Goal: Task Accomplishment & Management: Manage account settings

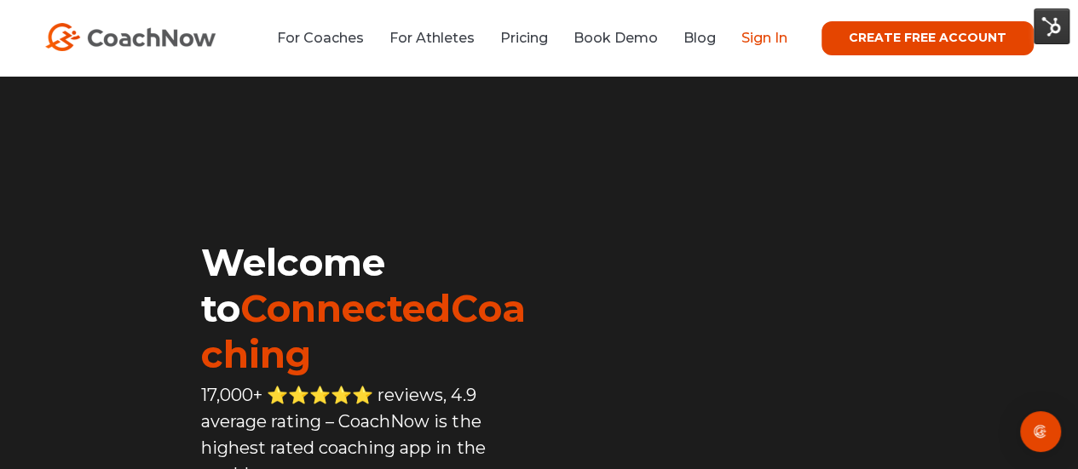
click at [766, 40] on link "Sign In" at bounding box center [764, 38] width 46 height 16
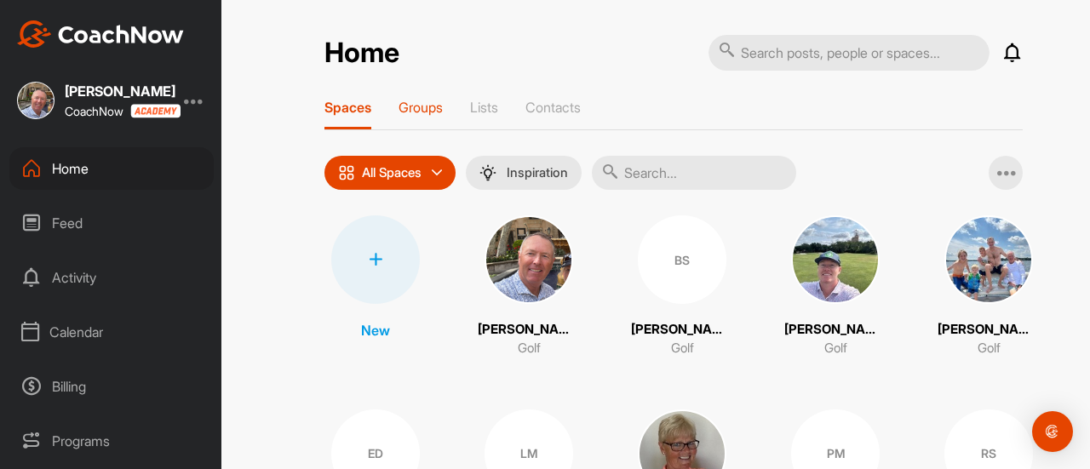
click at [413, 108] on p "Groups" at bounding box center [421, 107] width 44 height 17
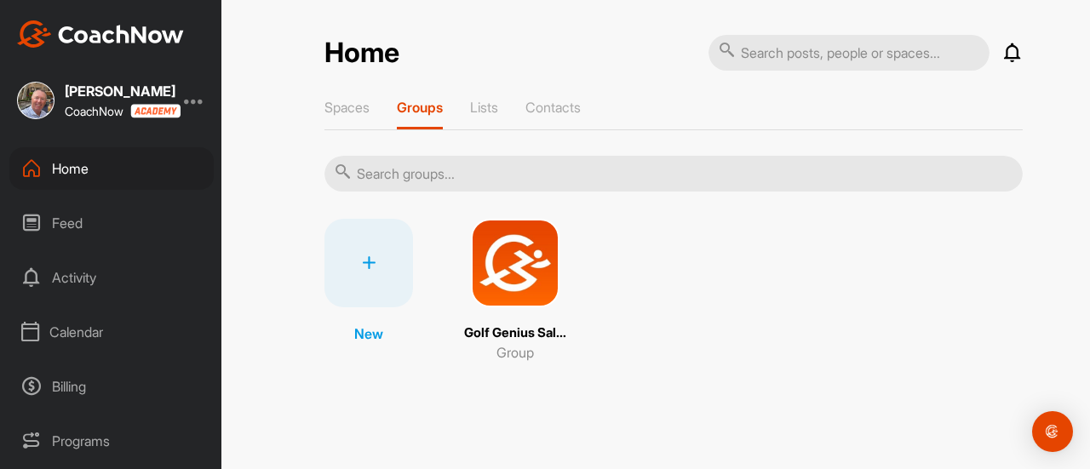
click at [528, 266] on img at bounding box center [515, 263] width 89 height 89
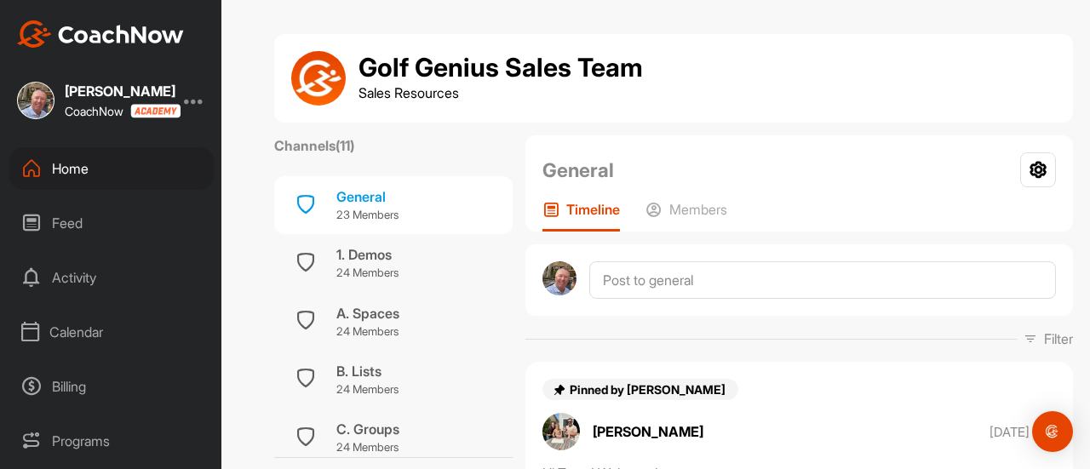
click at [65, 167] on div "Home" at bounding box center [111, 168] width 204 height 43
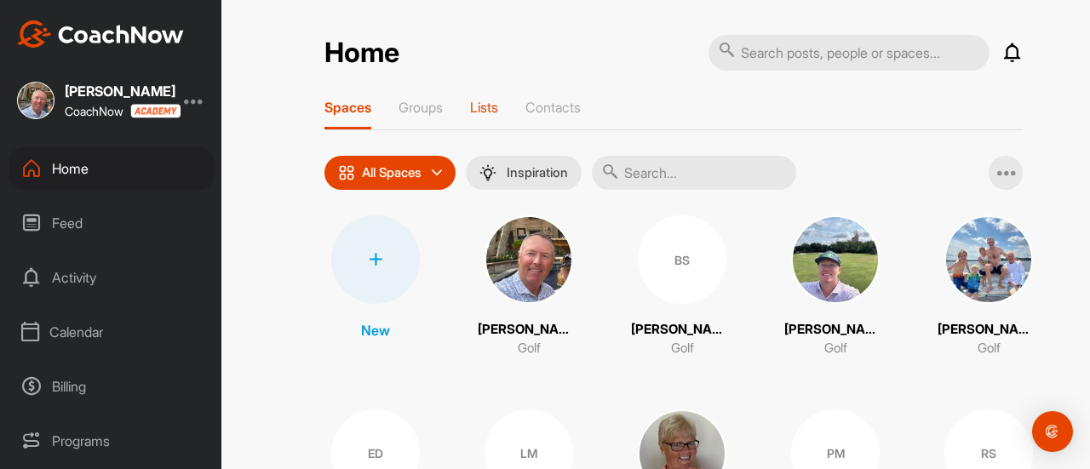
click at [480, 108] on p "Lists" at bounding box center [484, 107] width 28 height 17
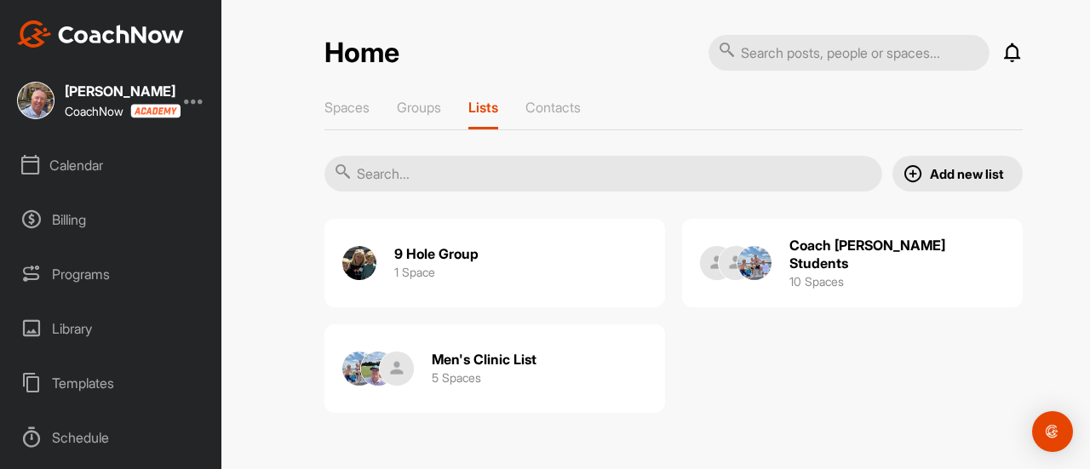
scroll to position [170, 0]
click at [60, 268] on div "Programs" at bounding box center [111, 271] width 204 height 43
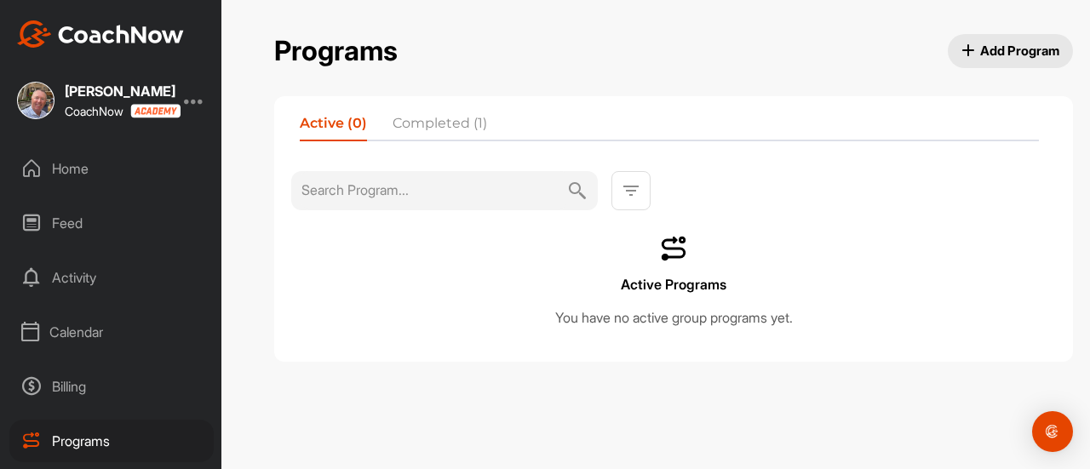
click at [433, 117] on li "Completed (1)" at bounding box center [440, 126] width 95 height 27
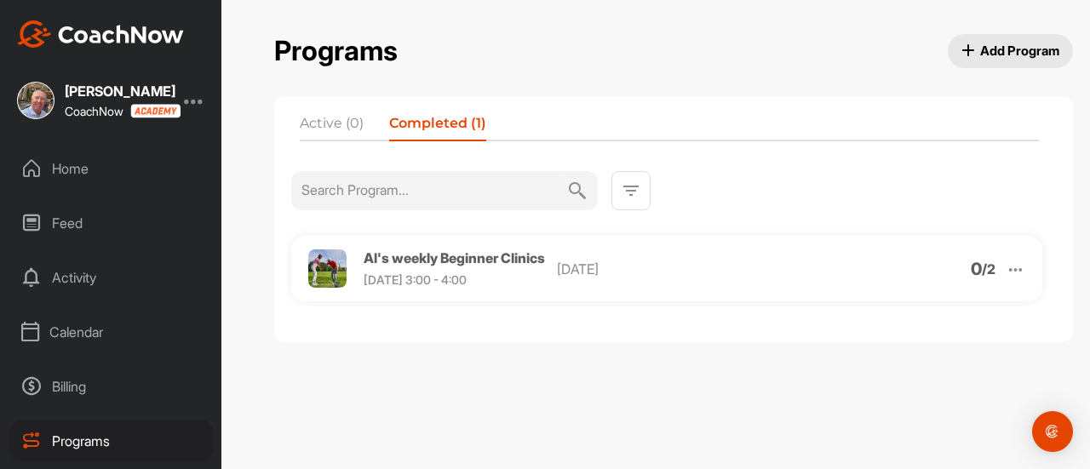
click at [458, 262] on span "Al's weekly Beginner Clinics" at bounding box center [454, 258] width 181 height 17
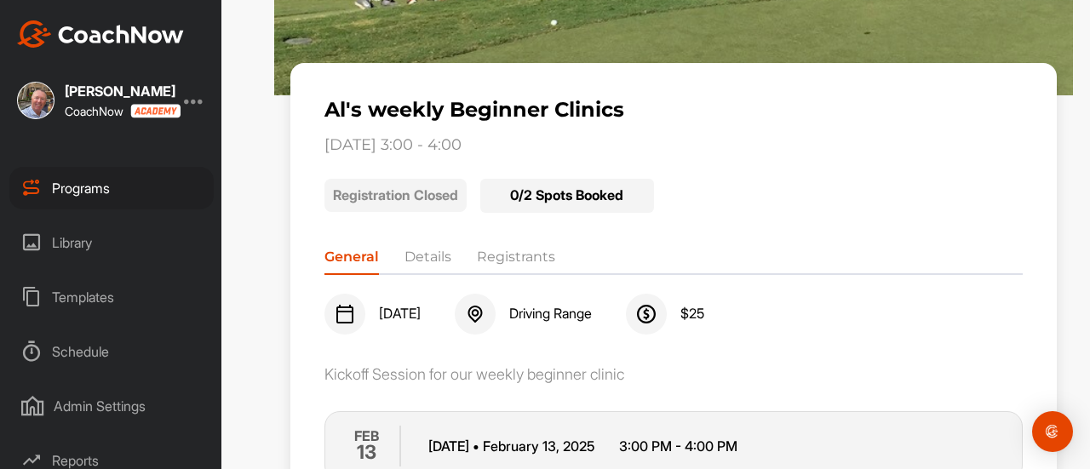
scroll to position [256, 0]
click at [81, 349] on div "Schedule" at bounding box center [111, 349] width 204 height 43
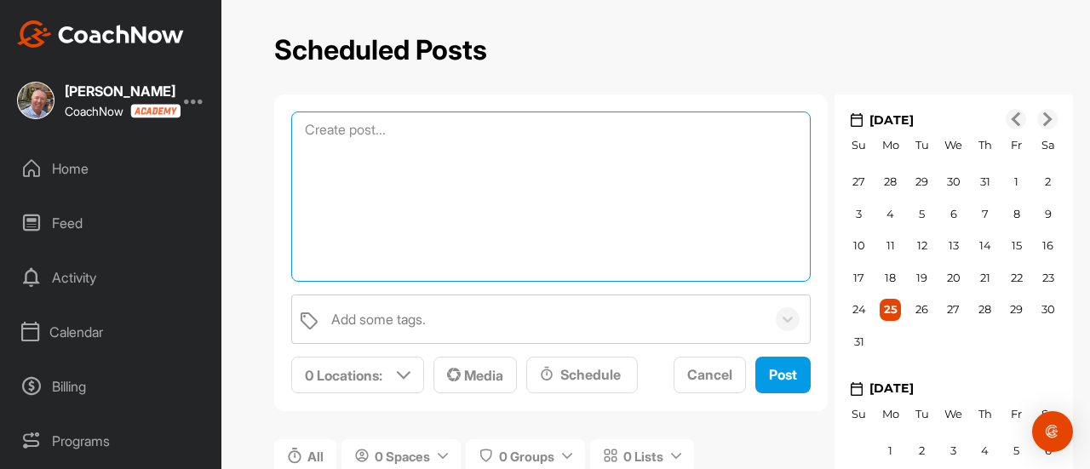
click at [424, 133] on textarea at bounding box center [551, 197] width 520 height 170
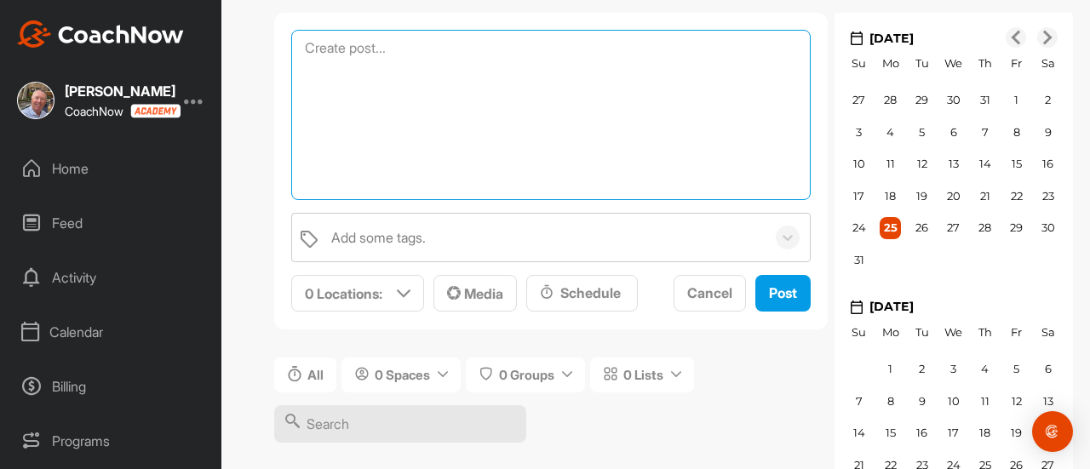
scroll to position [85, 0]
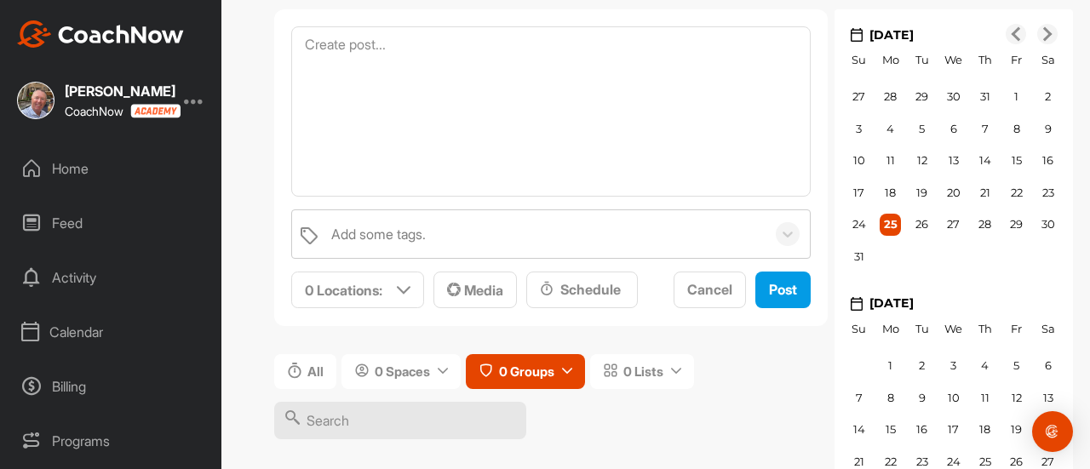
click at [573, 367] on icon at bounding box center [567, 371] width 10 height 10
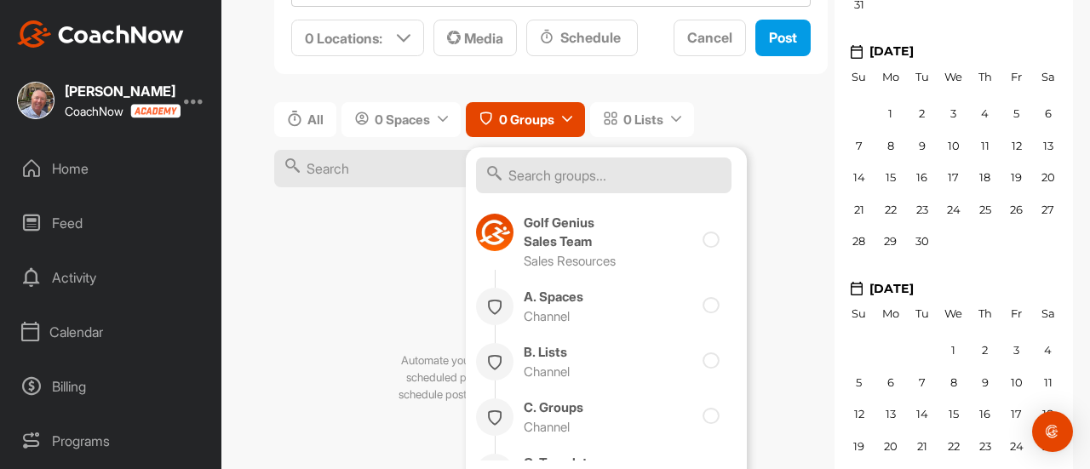
scroll to position [341, 0]
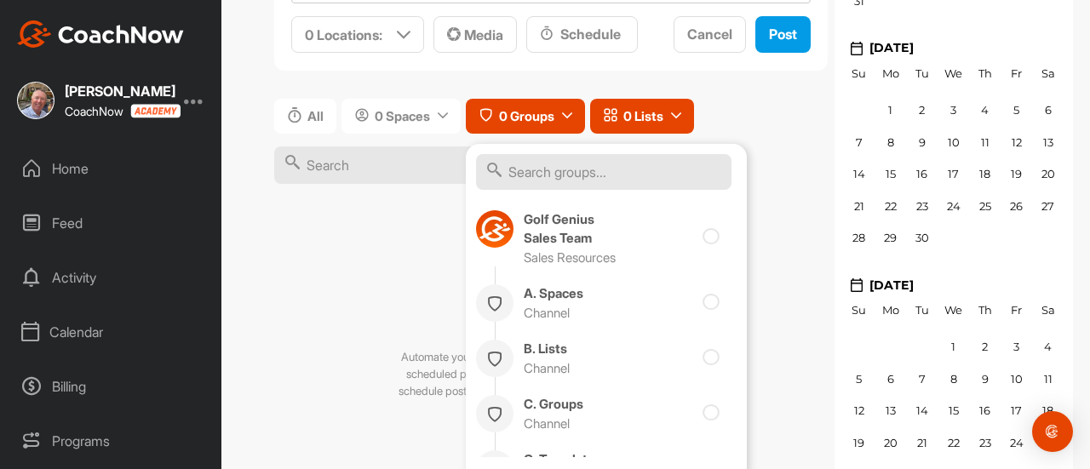
click at [655, 118] on span "0 Lists" at bounding box center [644, 116] width 40 height 18
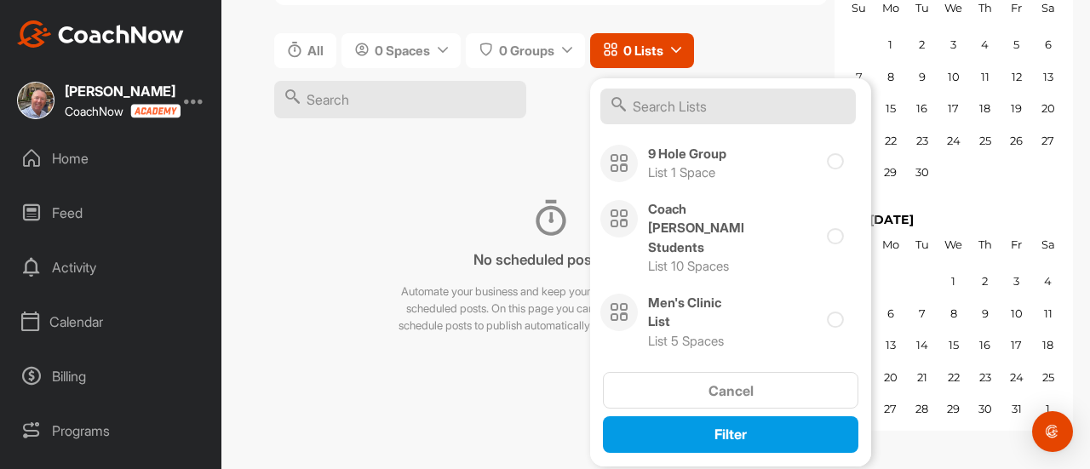
scroll to position [0, 0]
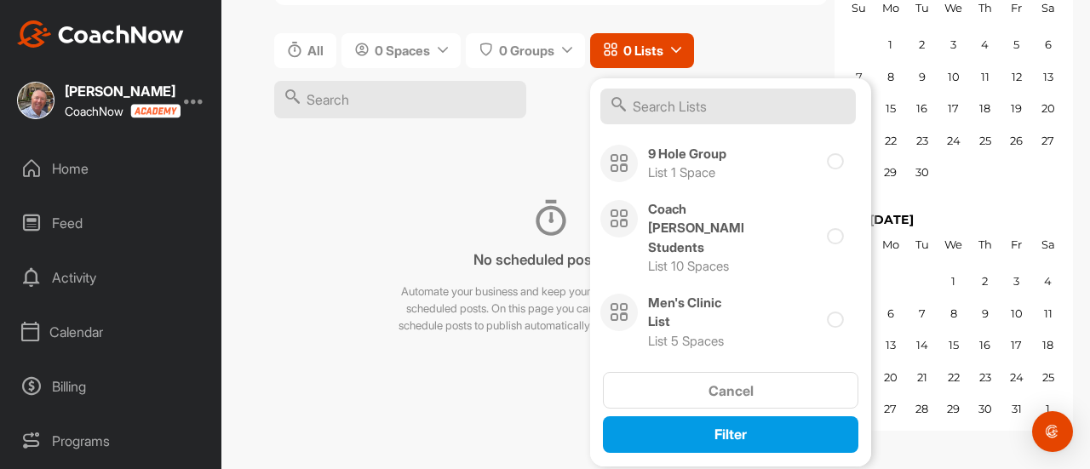
click at [89, 332] on div "Calendar" at bounding box center [111, 332] width 204 height 43
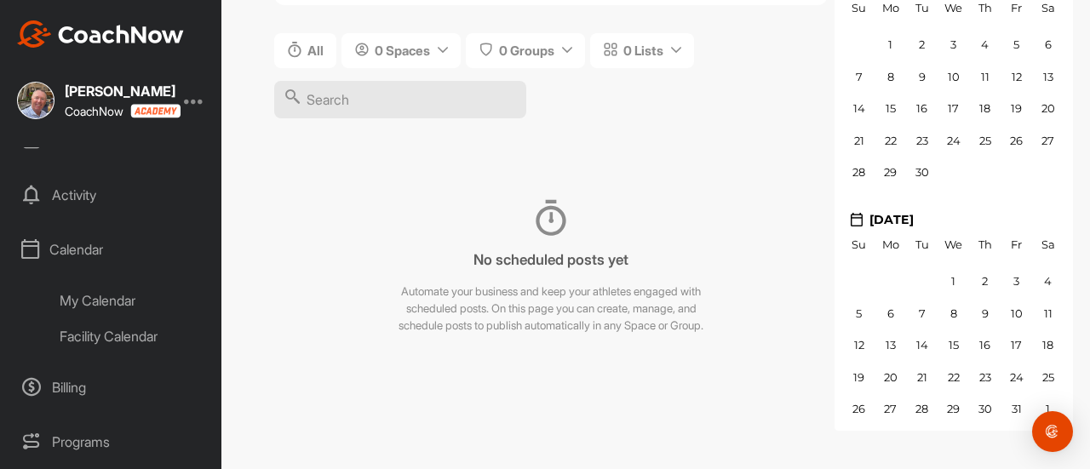
scroll to position [85, 0]
click at [81, 333] on div "Facility Calendar" at bounding box center [131, 334] width 166 height 36
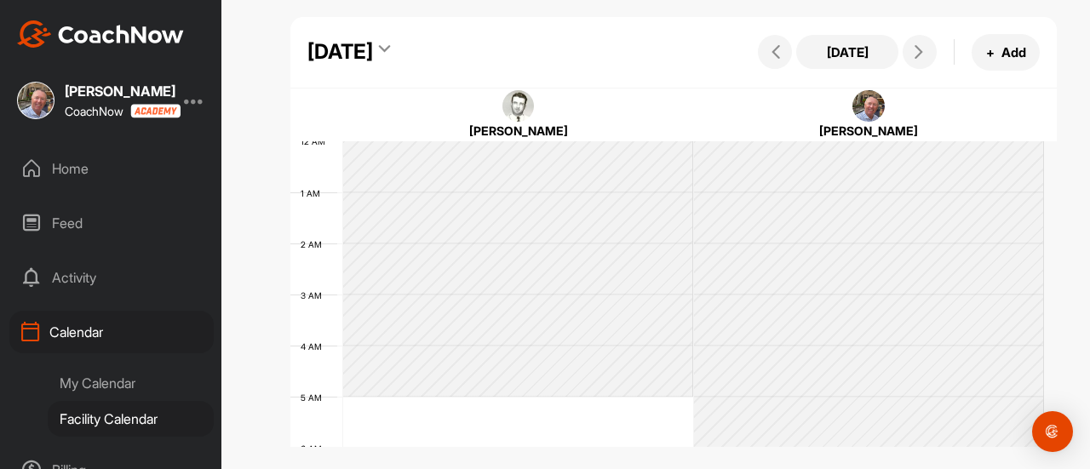
scroll to position [296, 0]
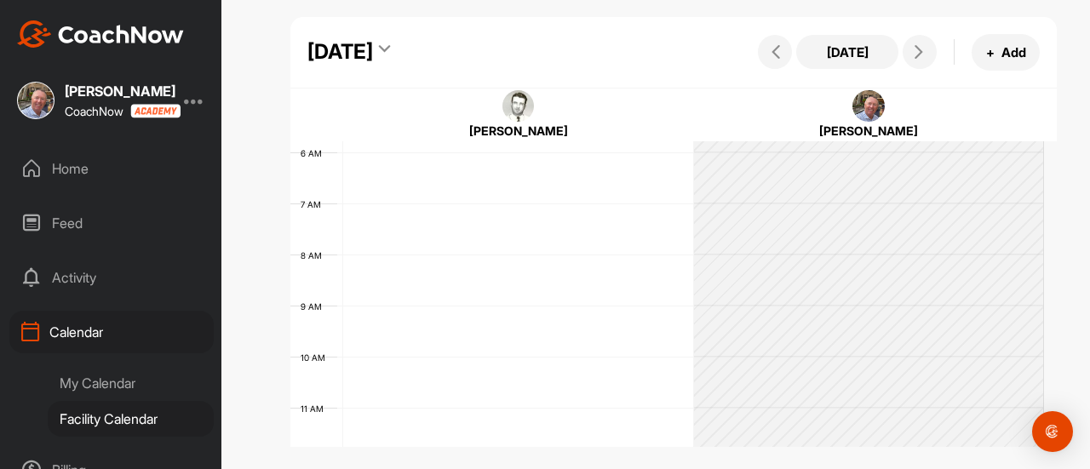
click at [90, 381] on div "My Calendar" at bounding box center [131, 383] width 166 height 36
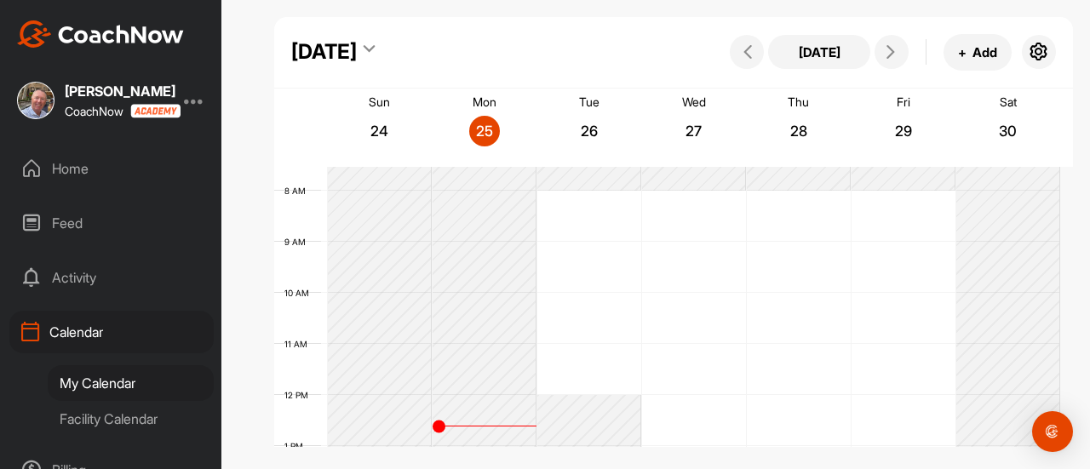
scroll to position [381, 0]
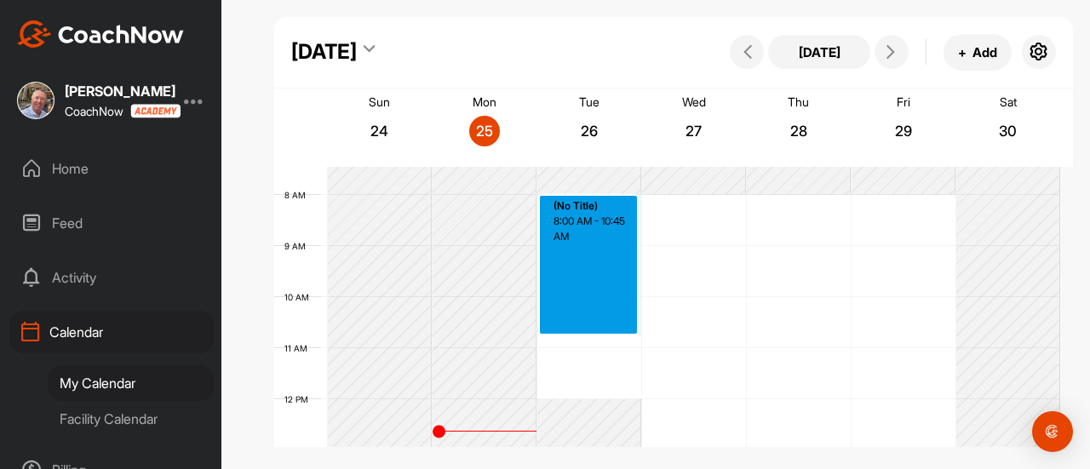
drag, startPoint x: 596, startPoint y: 212, endPoint x: 598, endPoint y: 323, distance: 110.8
click at [598, 323] on div "12 AM 1 AM 2 AM 3 AM 4 AM 5 AM 6 AM 7 AM 8 AM 9 AM 10 AM 11 AM 12 PM 1 PM 2 PM …" at bounding box center [667, 399] width 786 height 1227
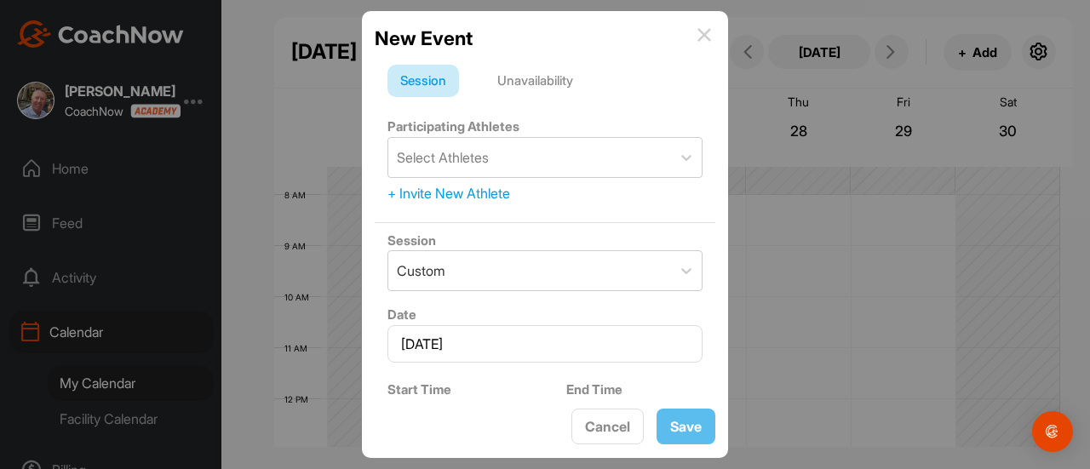
click at [537, 79] on div "Unavailability" at bounding box center [535, 81] width 101 height 32
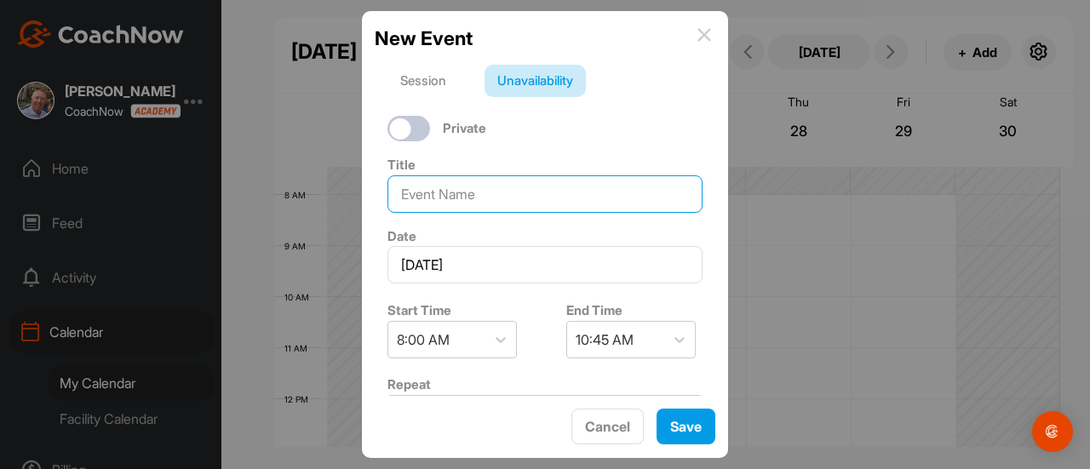
click at [544, 193] on input at bounding box center [545, 193] width 315 height 37
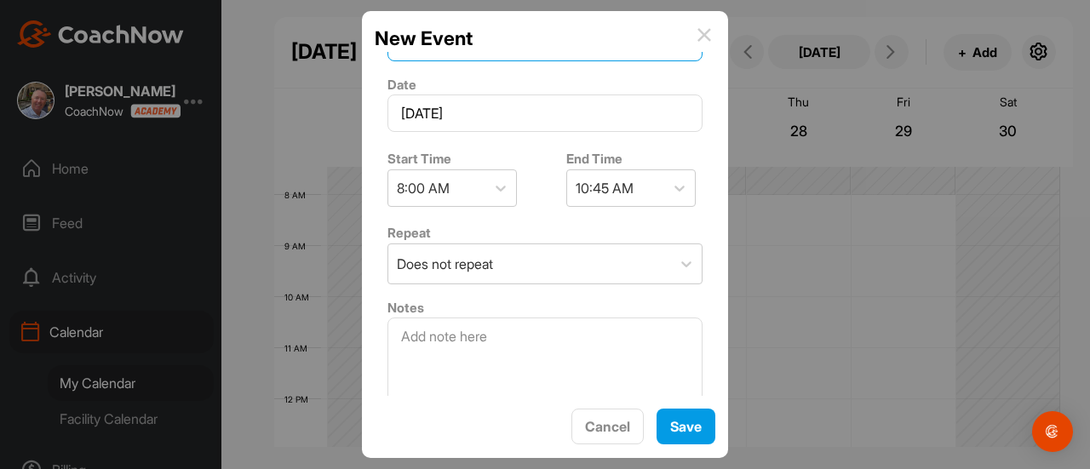
scroll to position [162, 0]
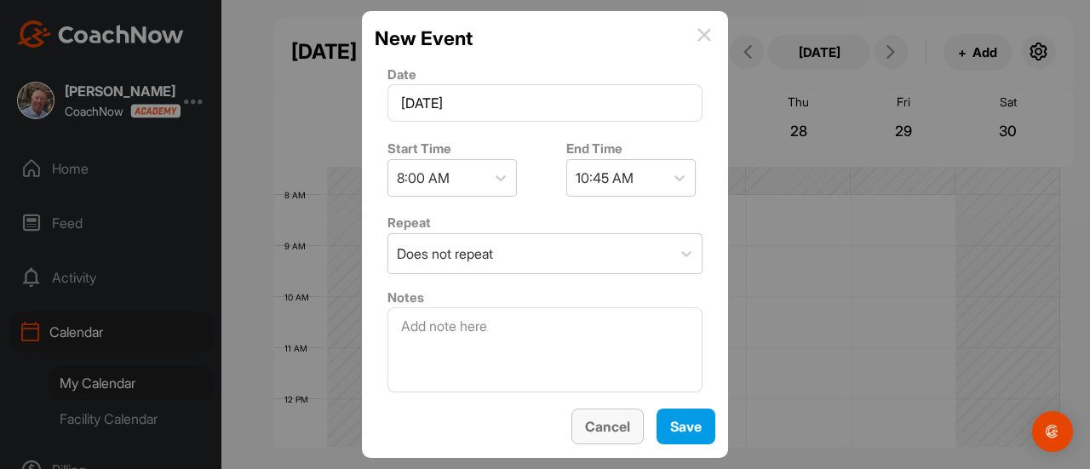
click at [596, 424] on button "Cancel" at bounding box center [608, 427] width 72 height 37
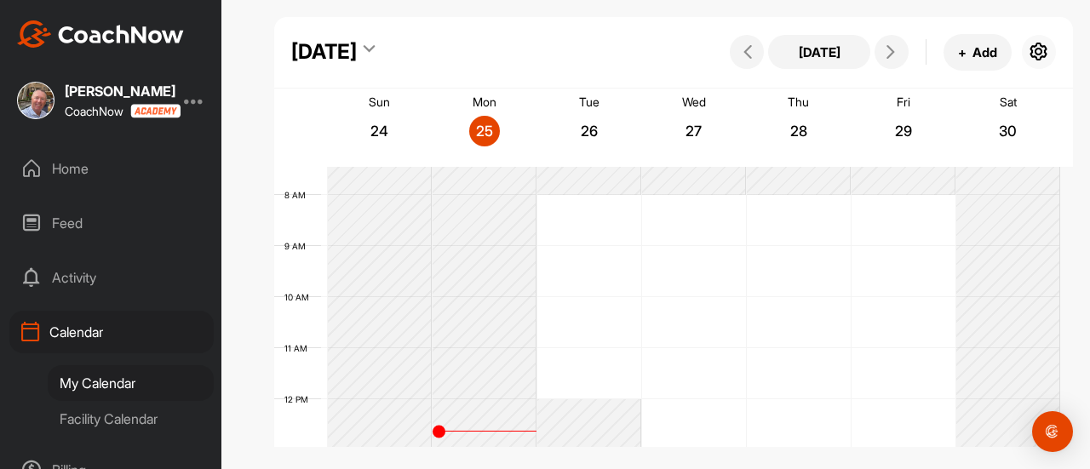
click at [1041, 54] on icon "button" at bounding box center [1039, 52] width 20 height 20
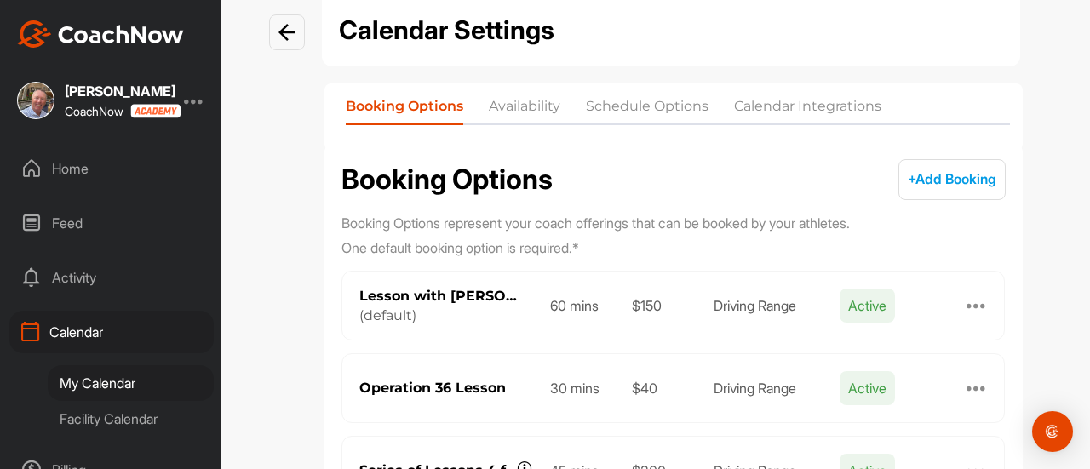
scroll to position [49, 0]
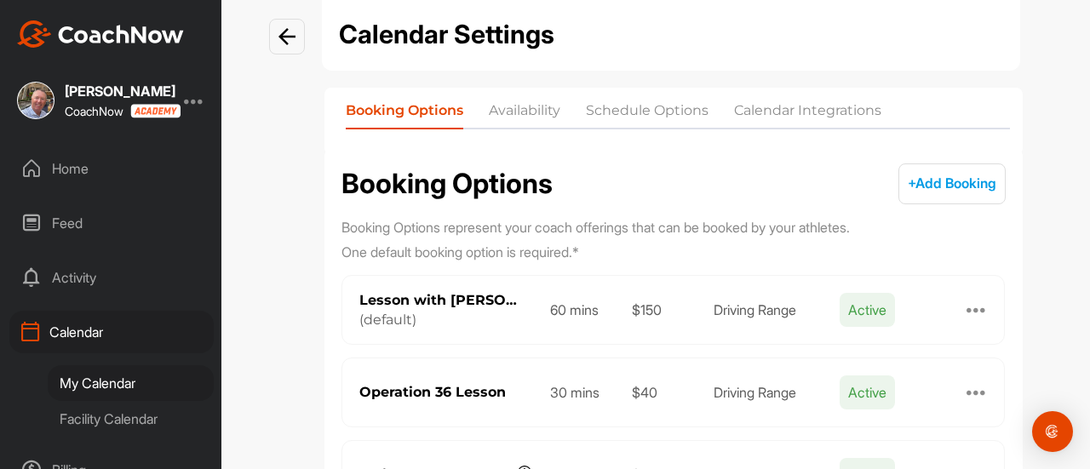
click at [518, 112] on li "Availability" at bounding box center [525, 114] width 72 height 27
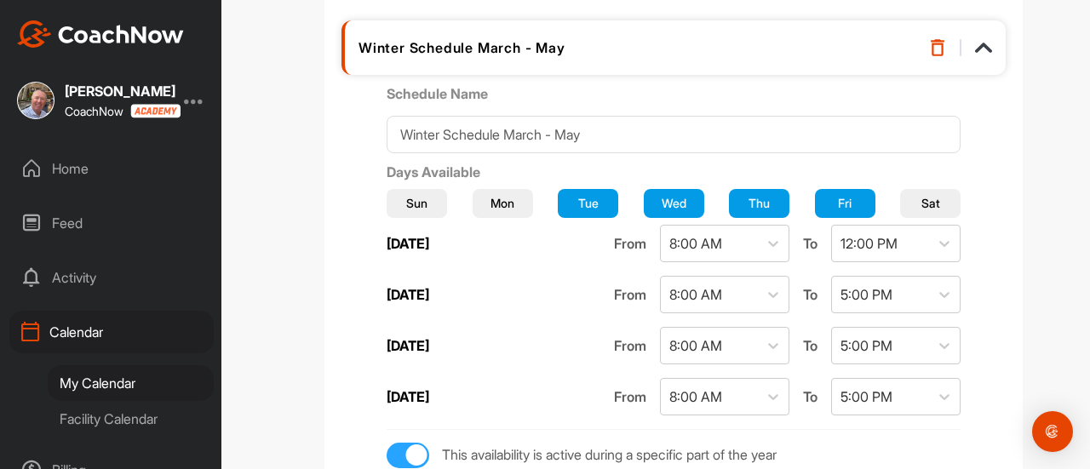
scroll to position [256, 0]
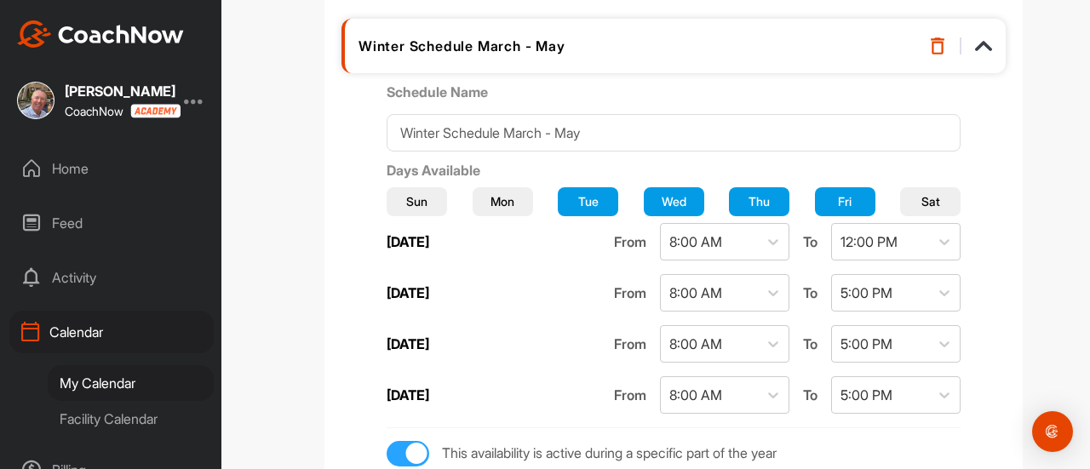
click at [508, 202] on span "Mon" at bounding box center [503, 202] width 24 height 18
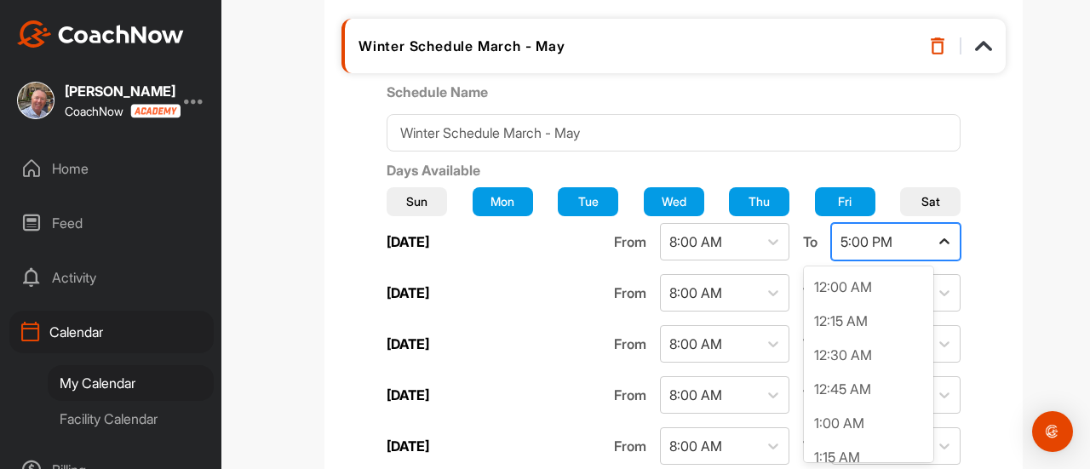
click at [936, 239] on icon at bounding box center [944, 241] width 17 height 17
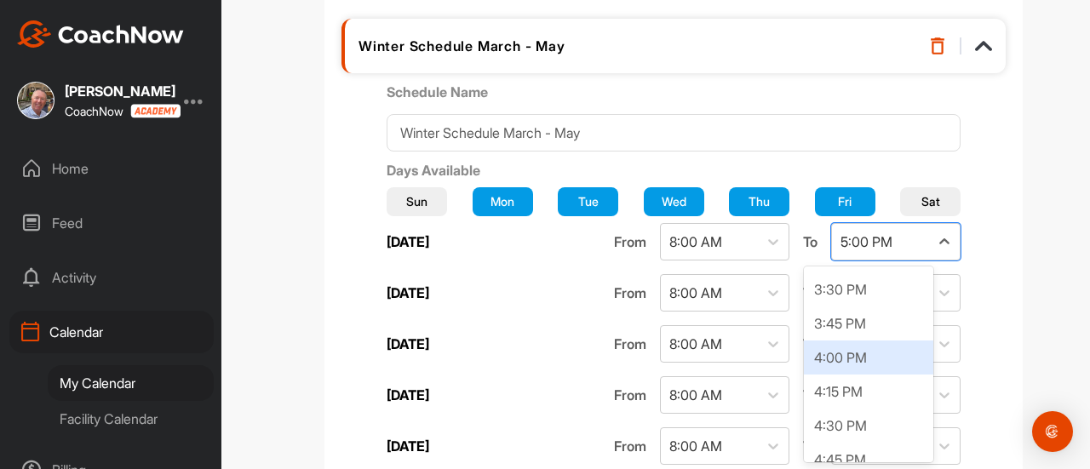
click at [845, 355] on div "4:00 PM" at bounding box center [868, 358] width 129 height 34
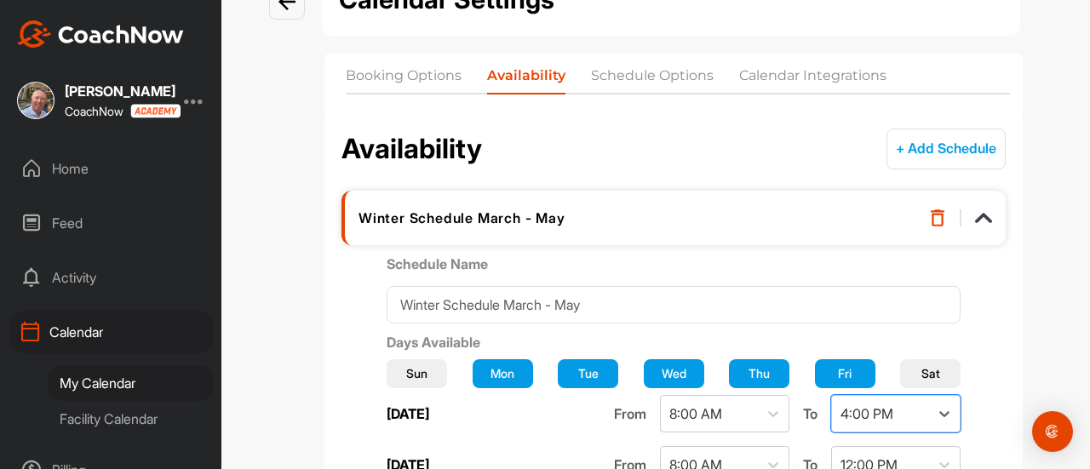
scroll to position [85, 0]
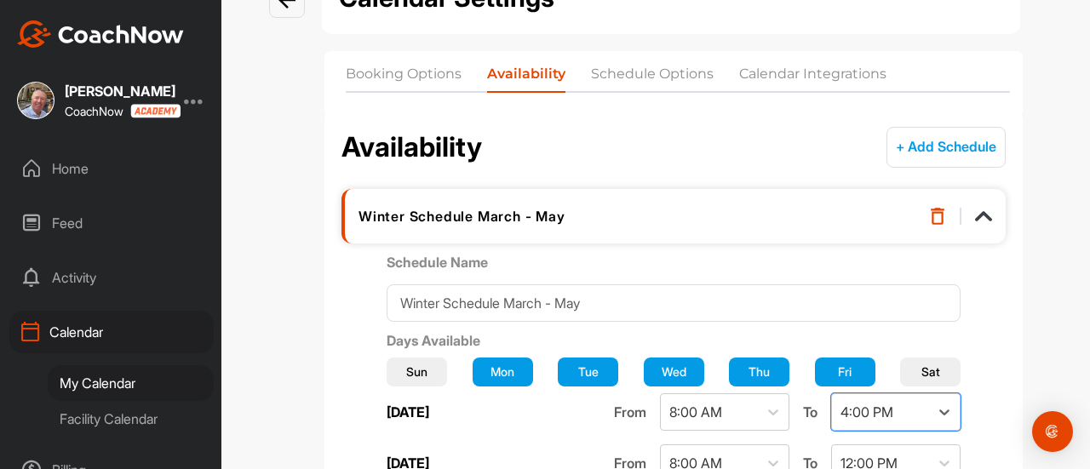
click at [611, 72] on li "Schedule Options" at bounding box center [652, 77] width 123 height 27
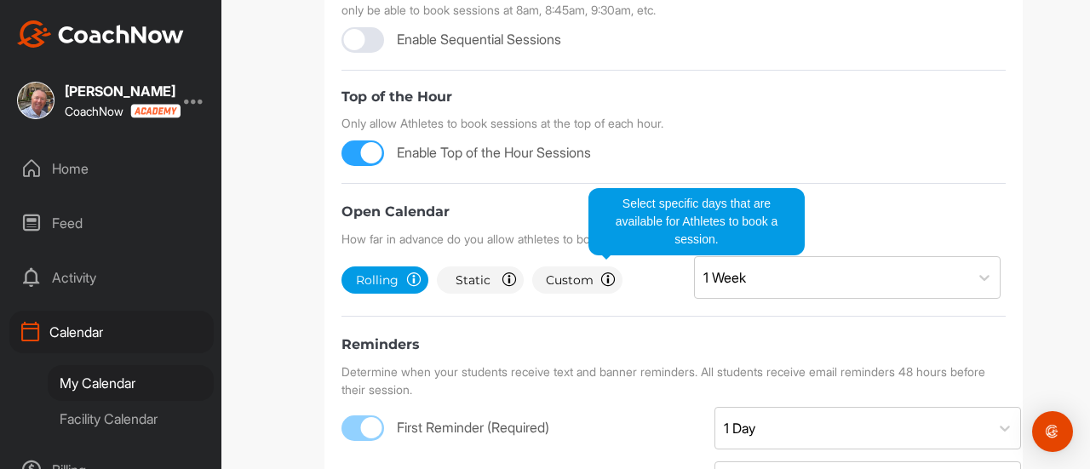
scroll to position [511, 0]
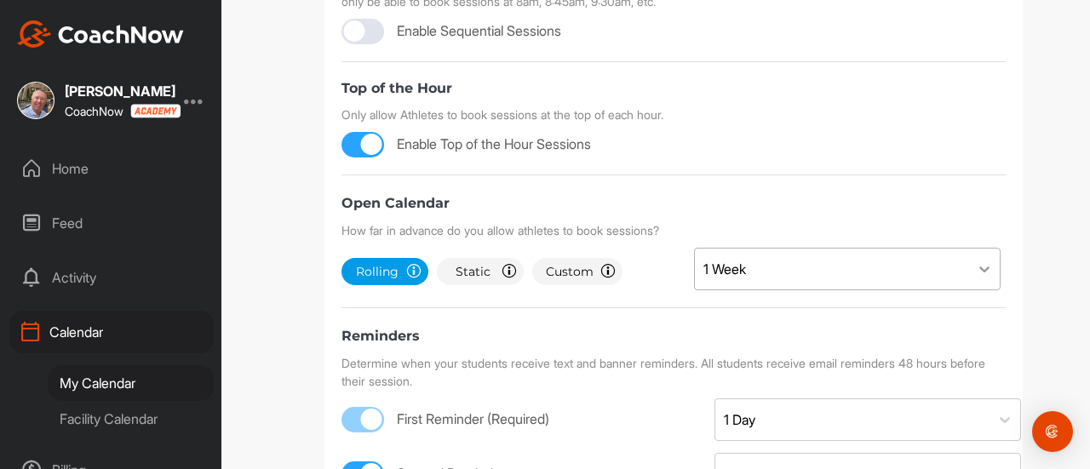
click at [976, 264] on icon at bounding box center [984, 269] width 17 height 17
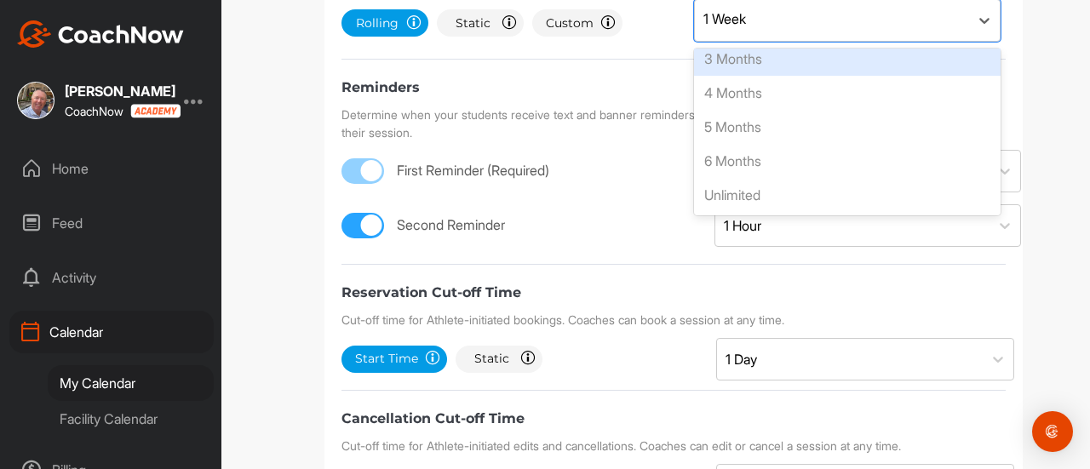
scroll to position [767, 0]
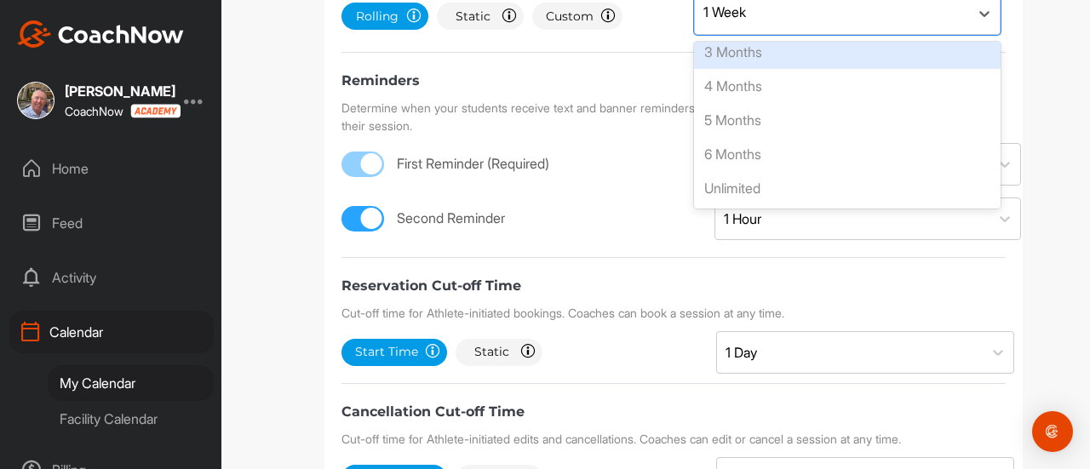
click at [464, 166] on span "First Reminder (Required)" at bounding box center [473, 164] width 152 height 18
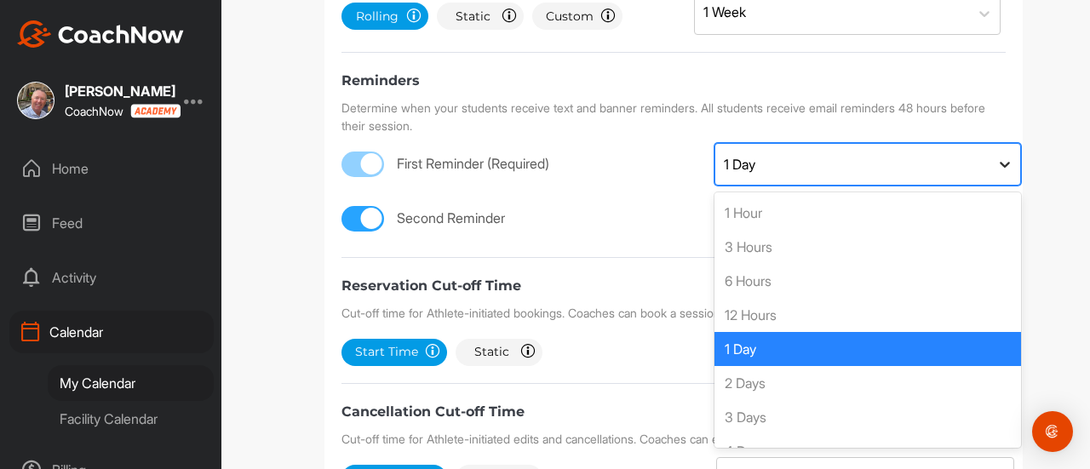
scroll to position [2, 0]
click at [1002, 162] on icon at bounding box center [1005, 165] width 10 height 6
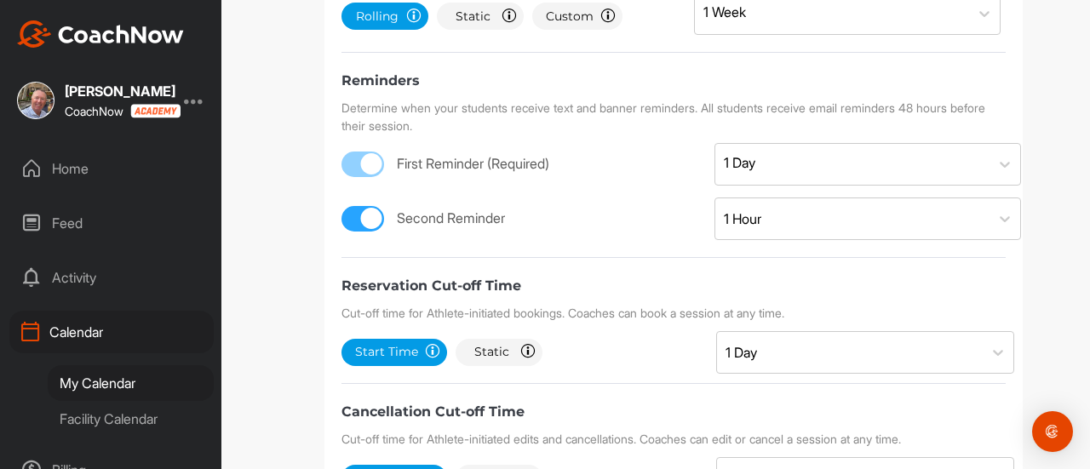
click at [584, 198] on div "Second Reminder 1 Hour" at bounding box center [674, 215] width 665 height 34
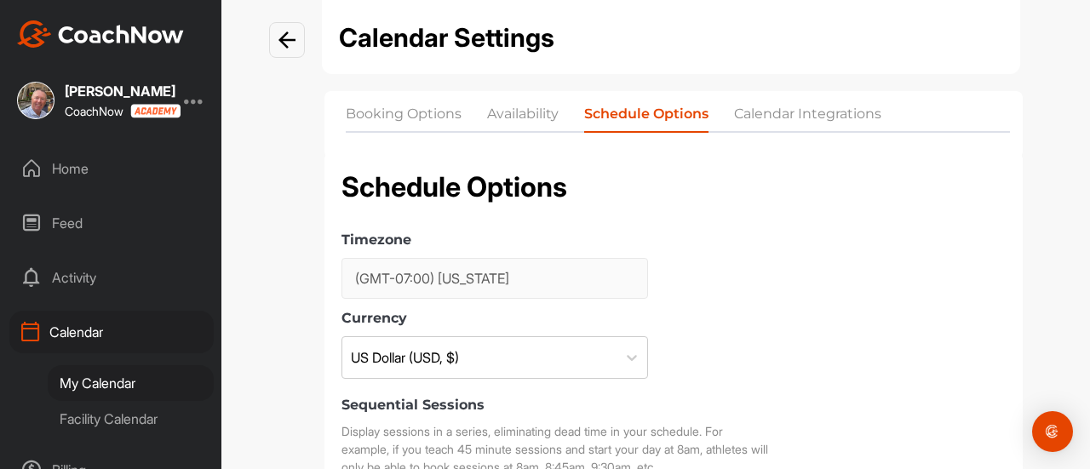
scroll to position [0, 0]
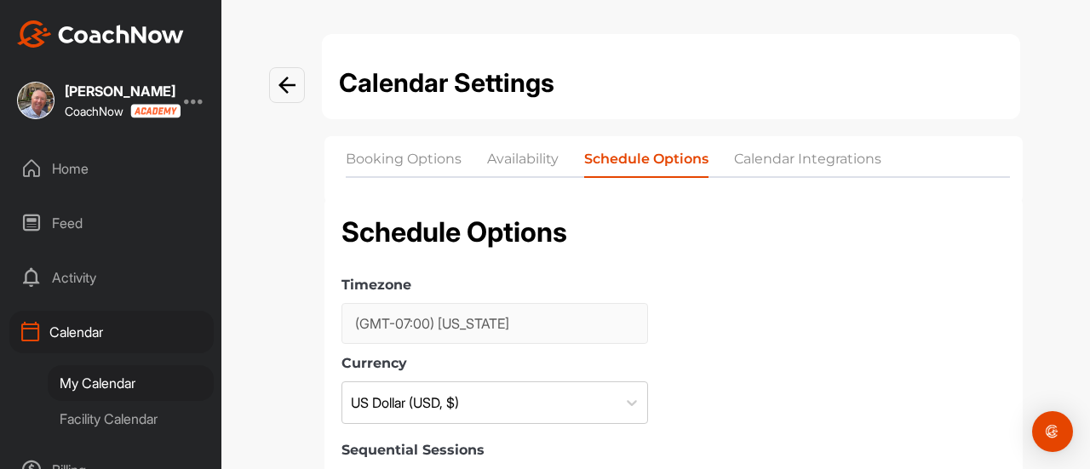
click at [768, 158] on li "Calendar Integrations" at bounding box center [807, 162] width 147 height 27
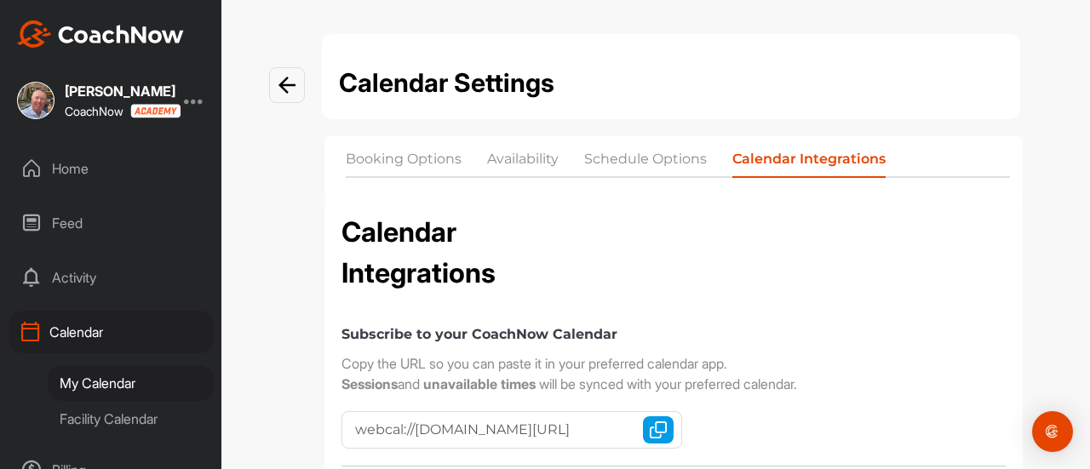
click at [78, 170] on div "Home" at bounding box center [111, 168] width 204 height 43
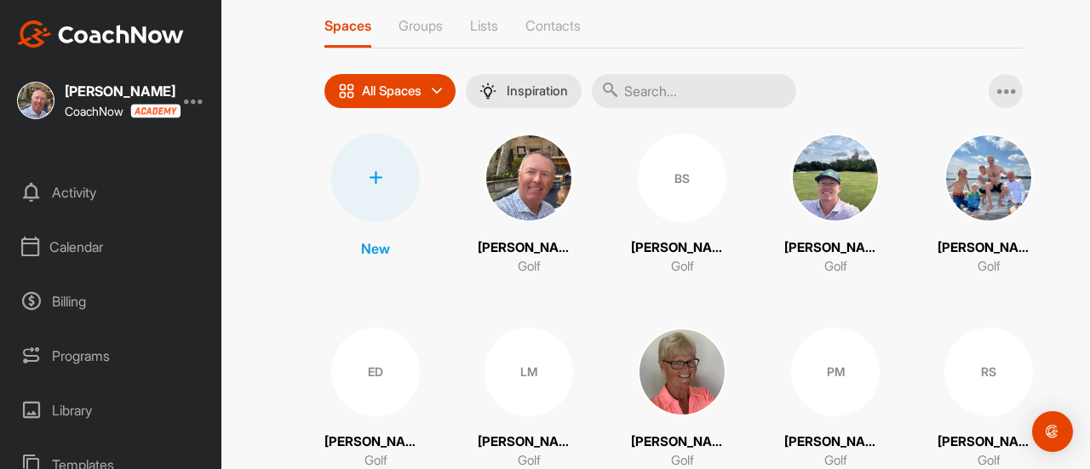
scroll to position [85, 0]
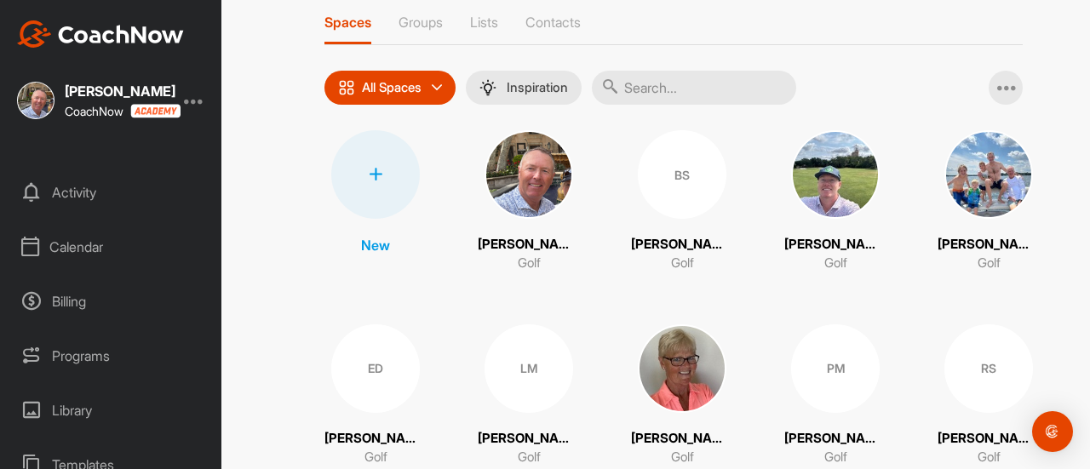
click at [72, 302] on div "Billing" at bounding box center [111, 301] width 204 height 43
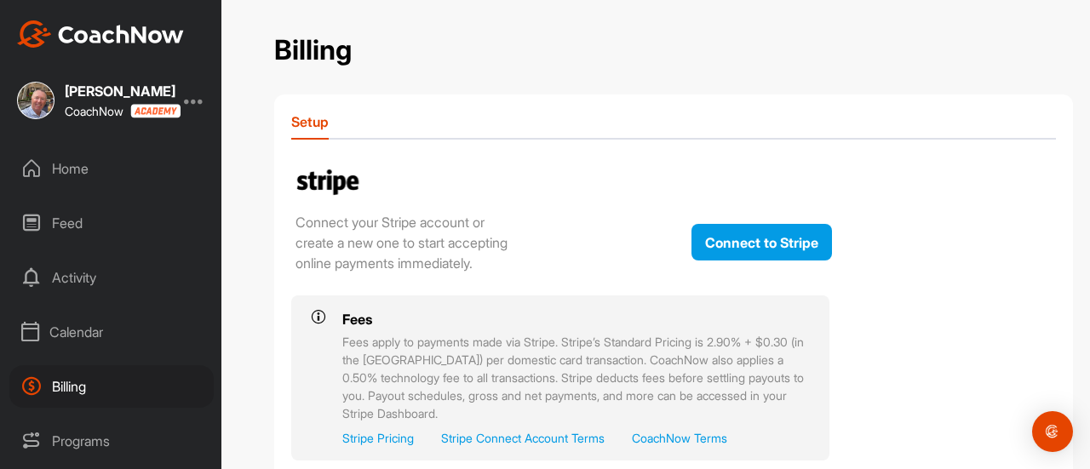
click at [77, 170] on div "Home" at bounding box center [111, 168] width 204 height 43
